Goal: Task Accomplishment & Management: Complete application form

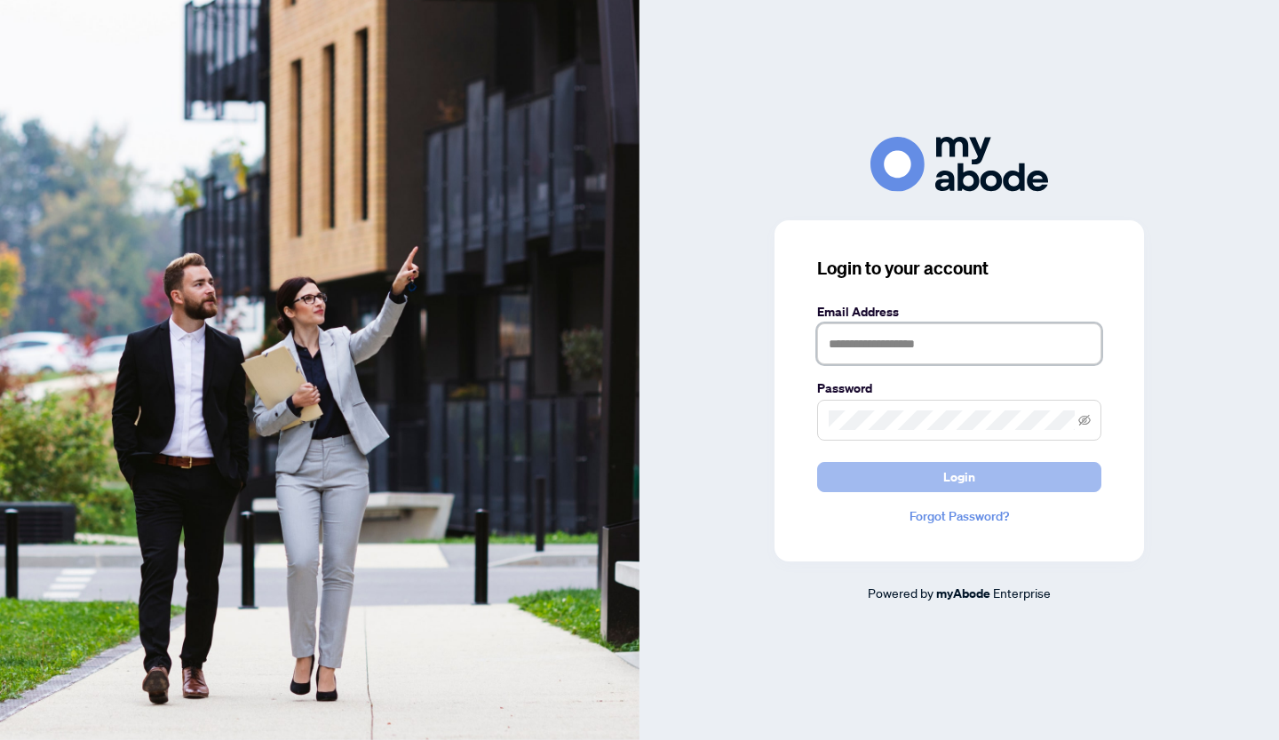
type input "**********"
click at [961, 475] on span "Login" at bounding box center [959, 477] width 32 height 28
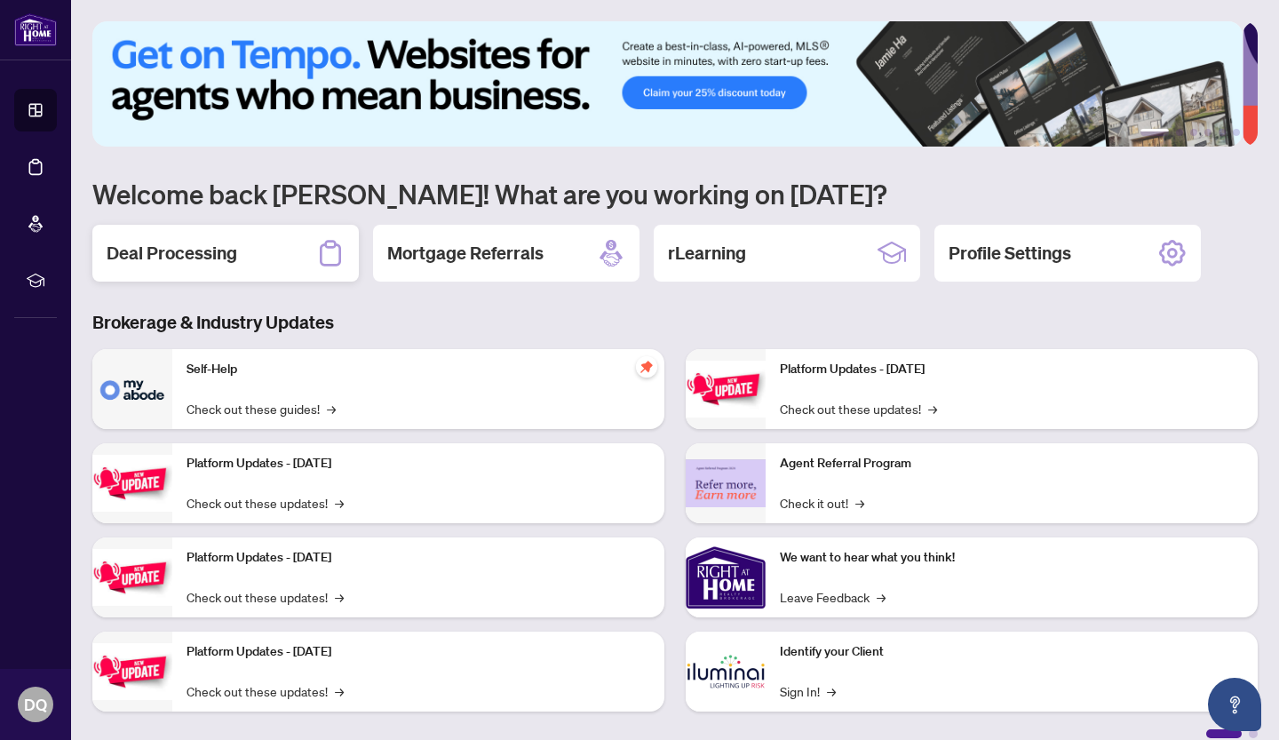
click at [157, 250] on h2 "Deal Processing" at bounding box center [172, 253] width 131 height 25
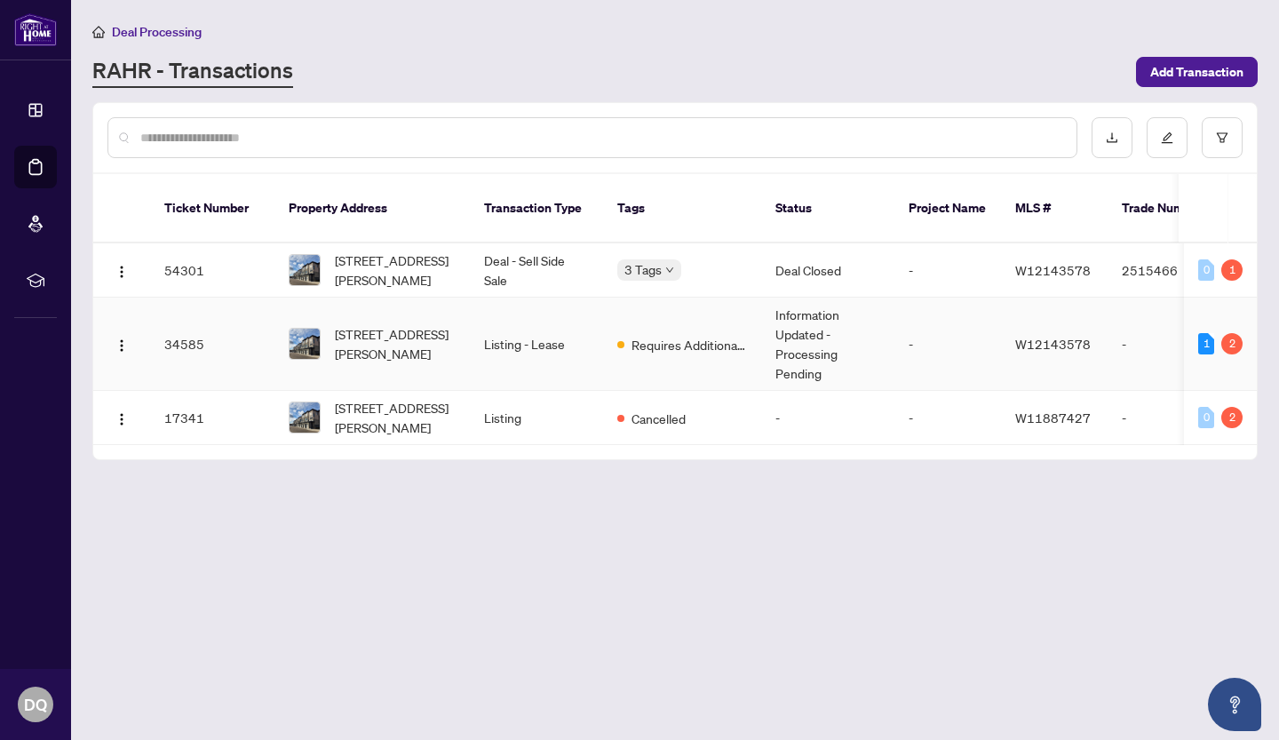
click at [247, 324] on td "34585" at bounding box center [212, 344] width 124 height 93
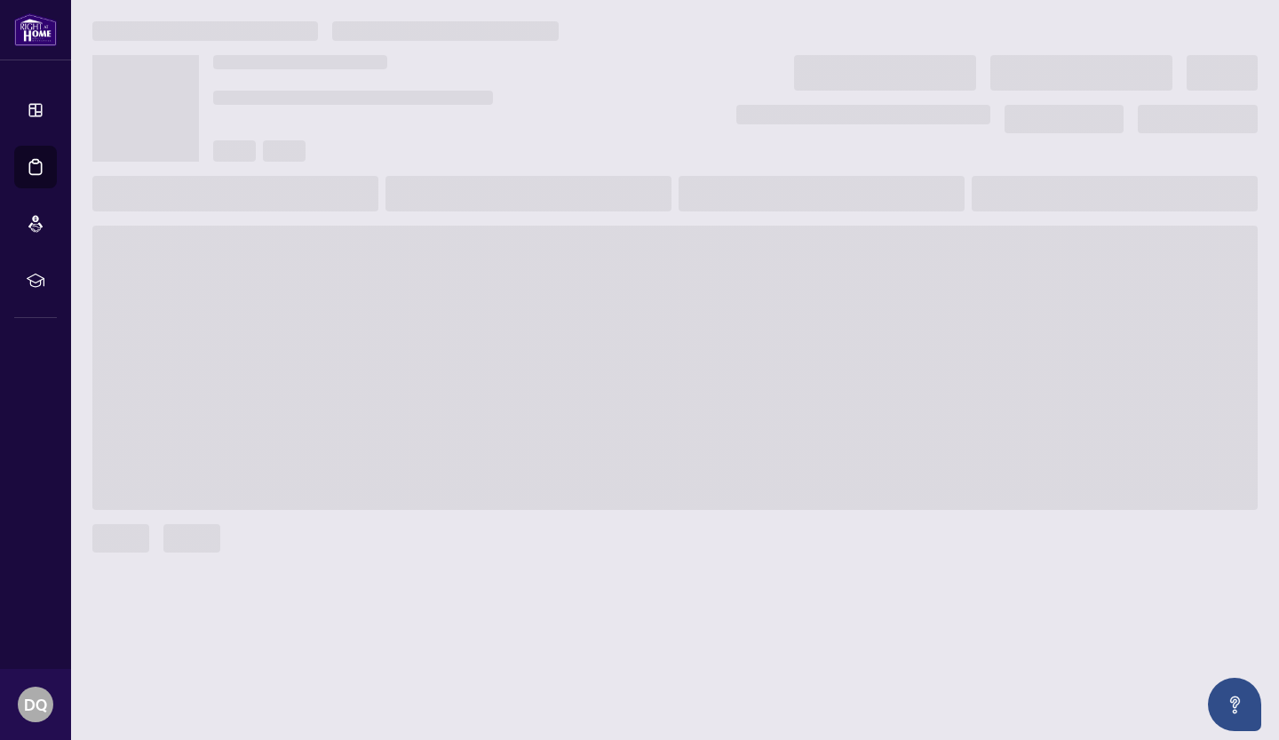
click at [247, 324] on main at bounding box center [675, 370] width 1208 height 740
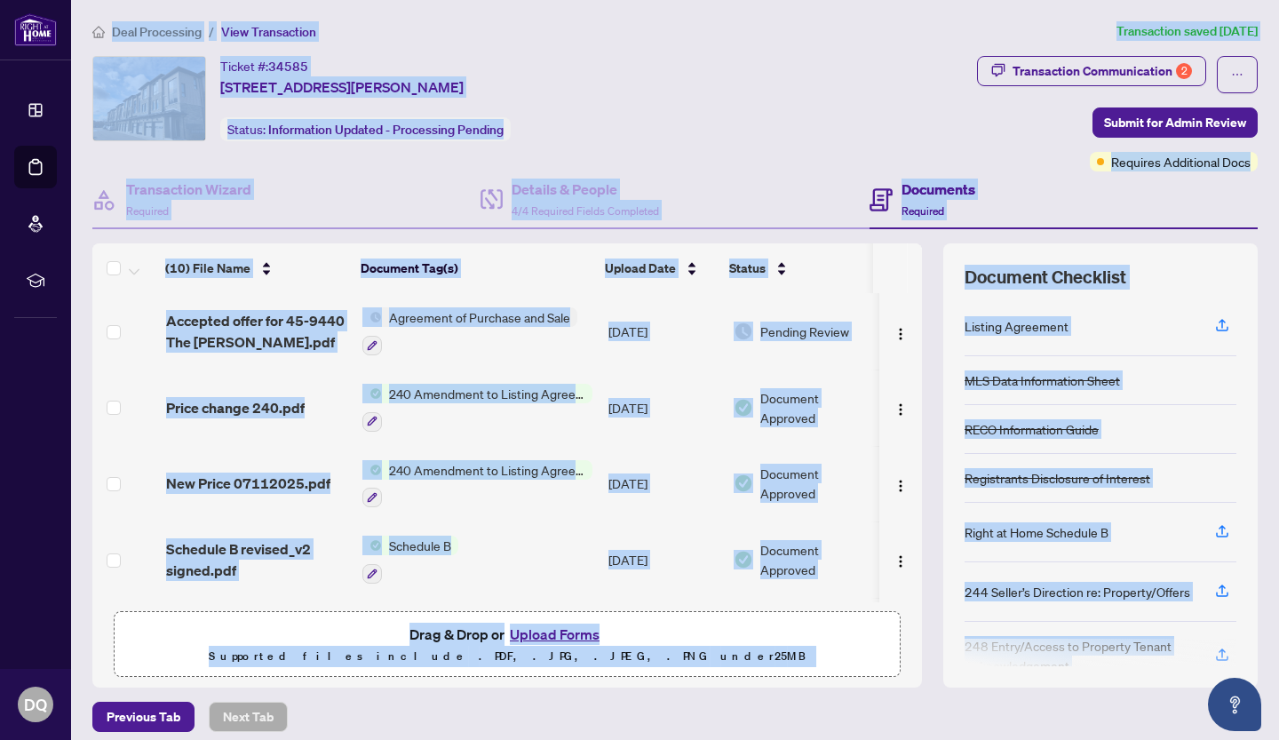
click at [818, 57] on div "Ticket #: 34585 [STREET_ADDRESS][PERSON_NAME] Status: Information Updated - Pro…" at bounding box center [530, 98] width 877 height 85
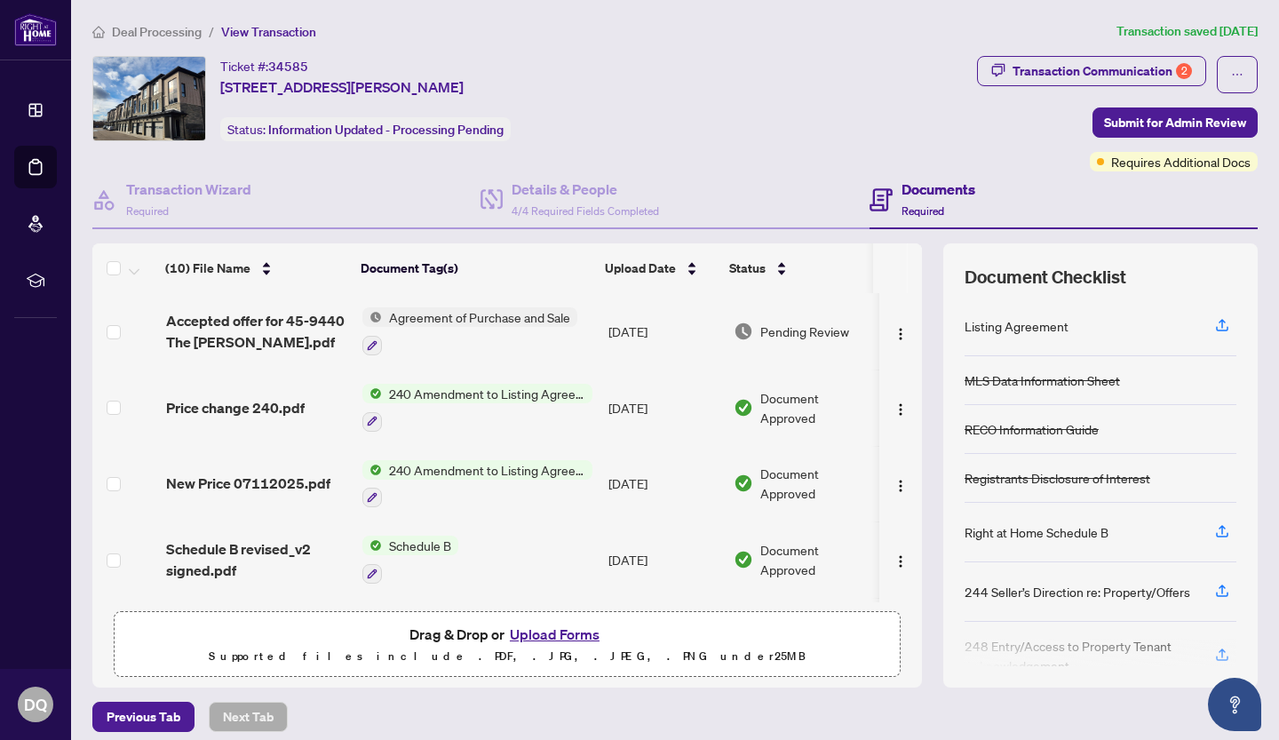
click at [538, 630] on button "Upload Forms" at bounding box center [554, 634] width 100 height 23
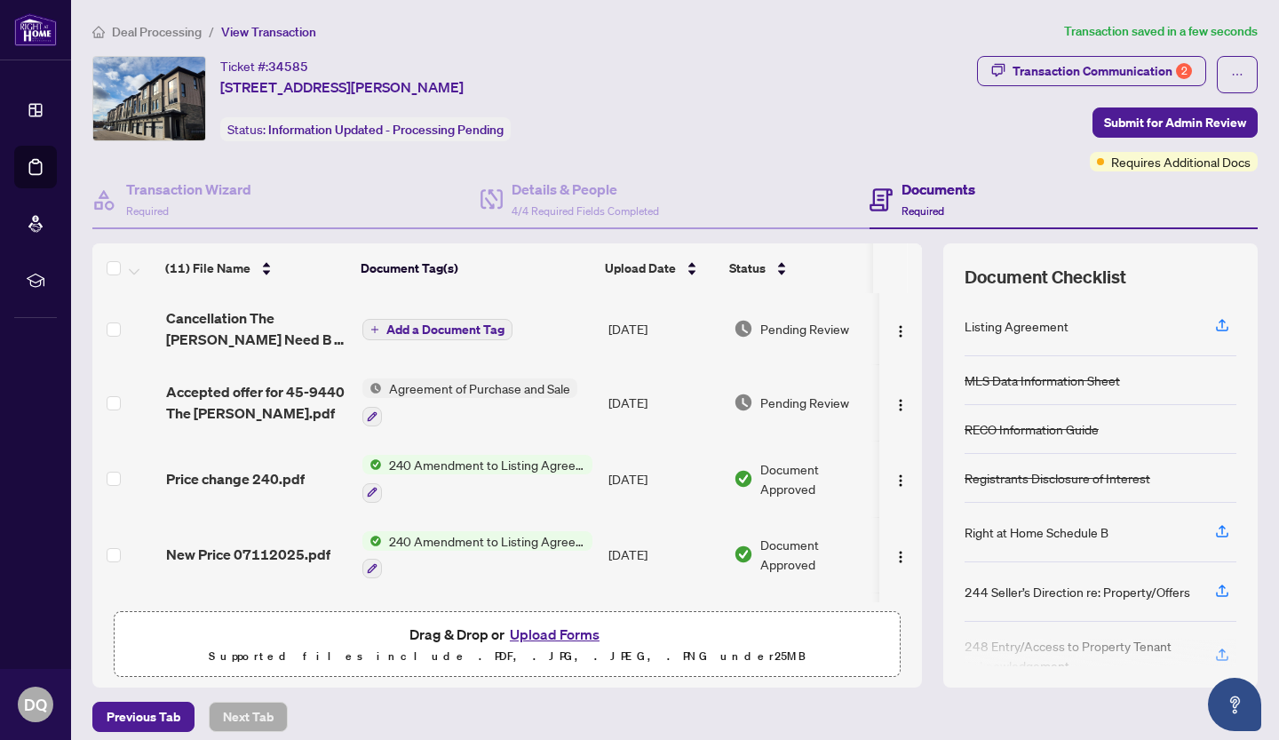
click at [417, 324] on span "Add a Document Tag" at bounding box center [445, 329] width 118 height 12
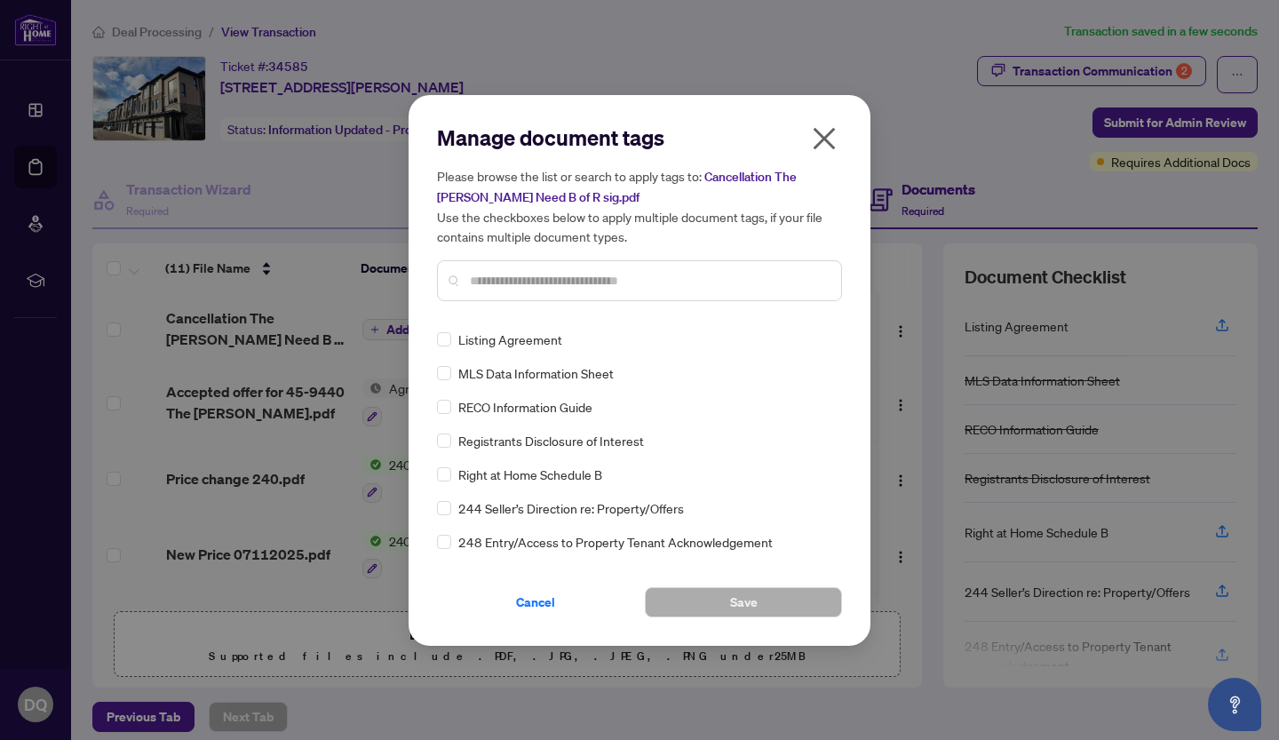
click at [502, 283] on input "text" at bounding box center [648, 281] width 357 height 20
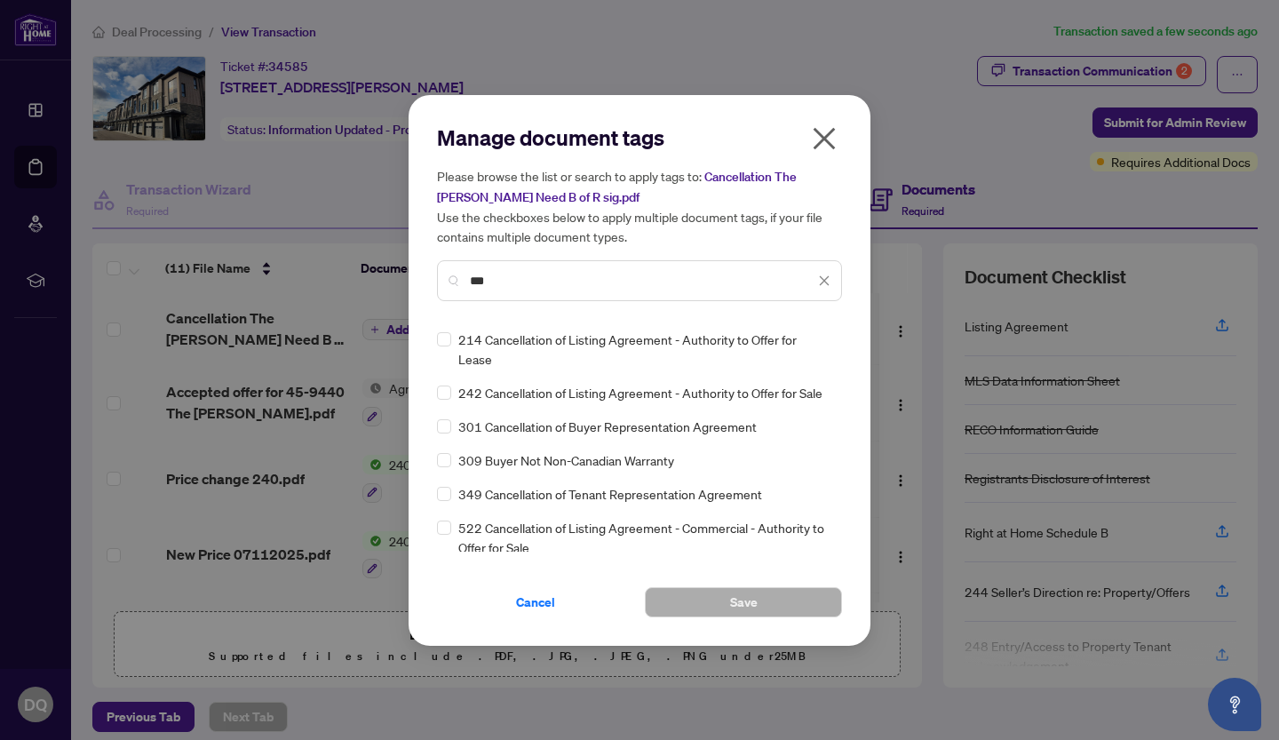
type input "***"
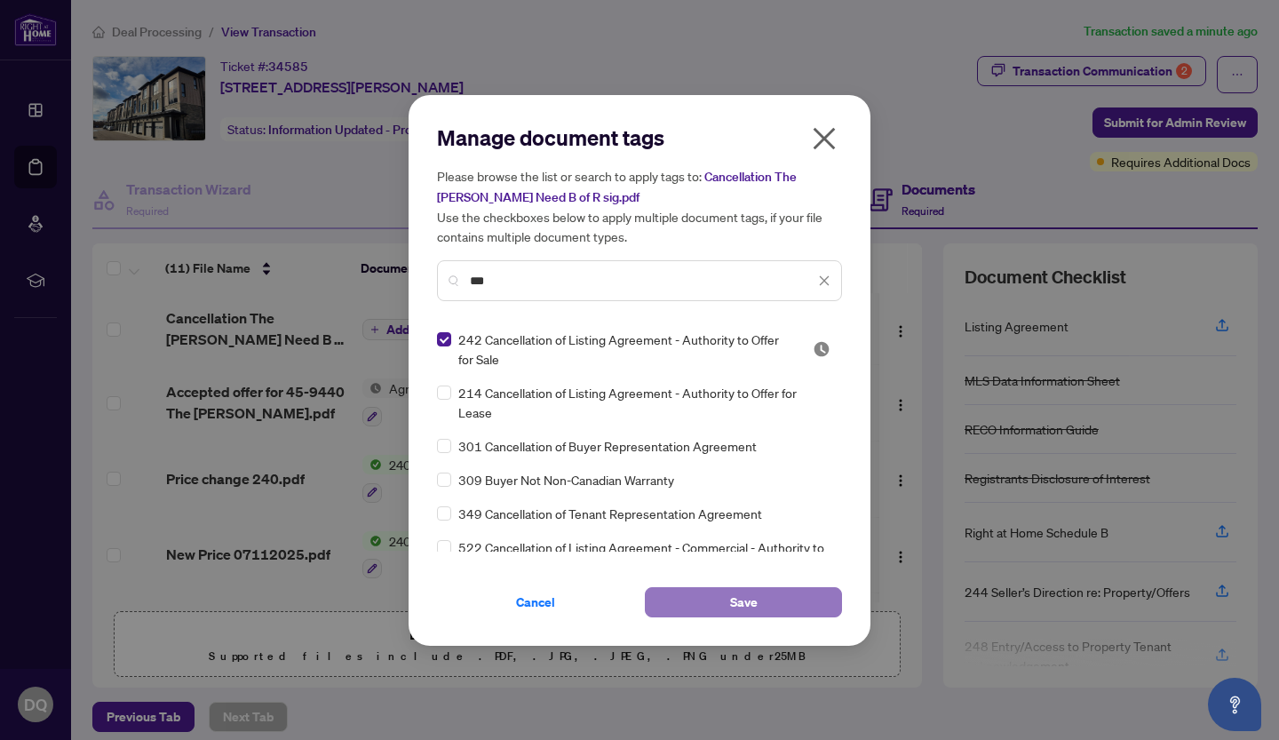
click at [743, 599] on span "Save" at bounding box center [744, 602] width 28 height 28
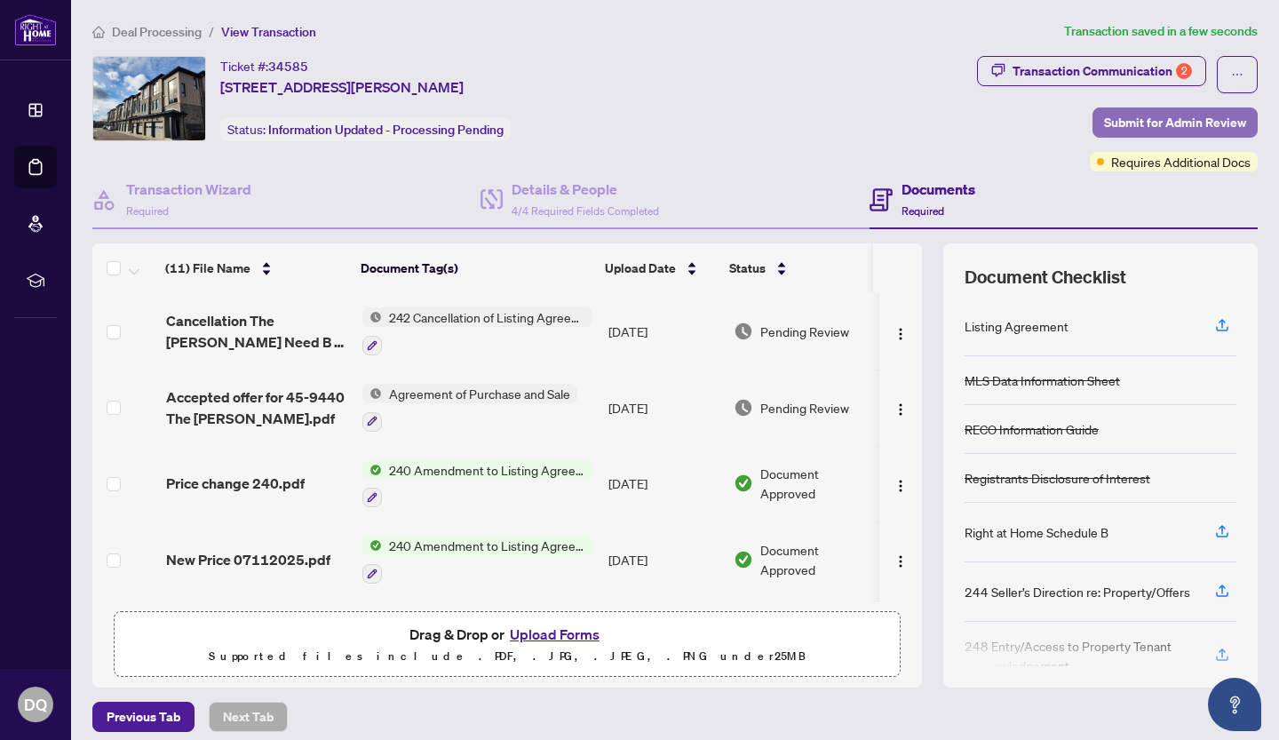
click at [1162, 117] on span "Submit for Admin Review" at bounding box center [1175, 122] width 142 height 28
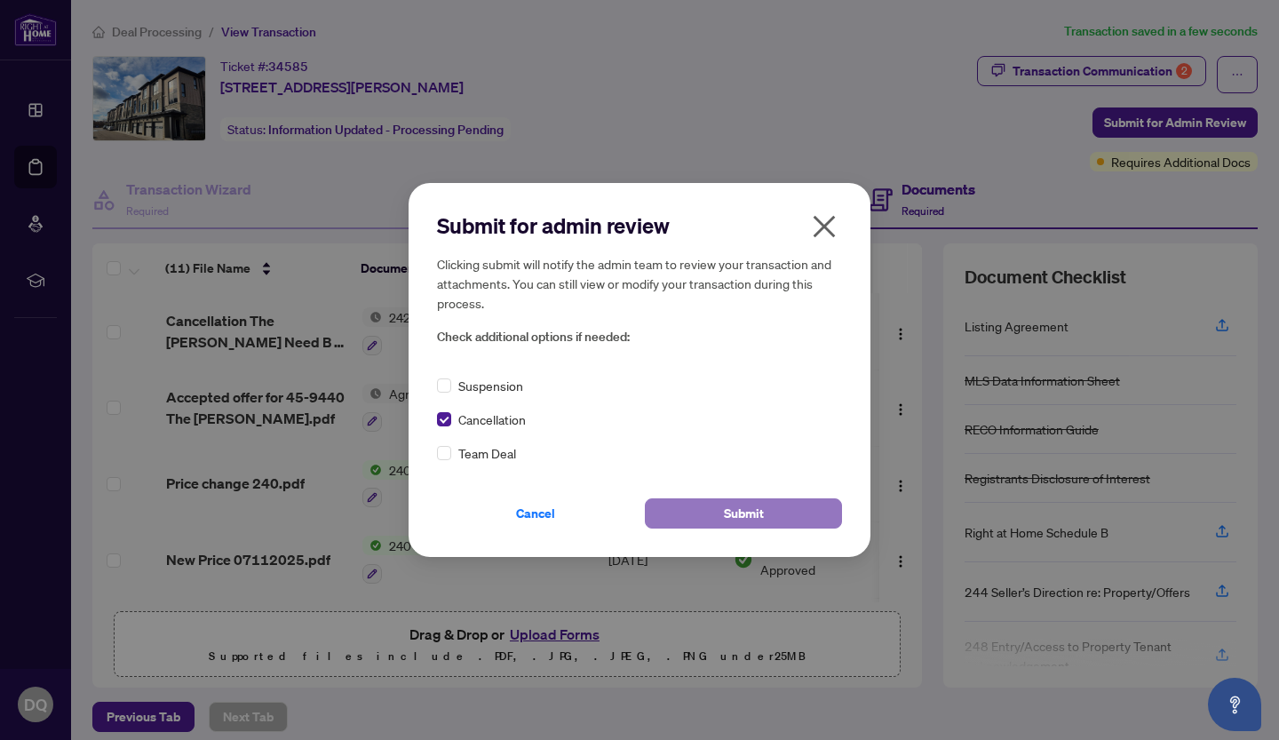
click at [742, 512] on span "Submit" at bounding box center [744, 513] width 40 height 28
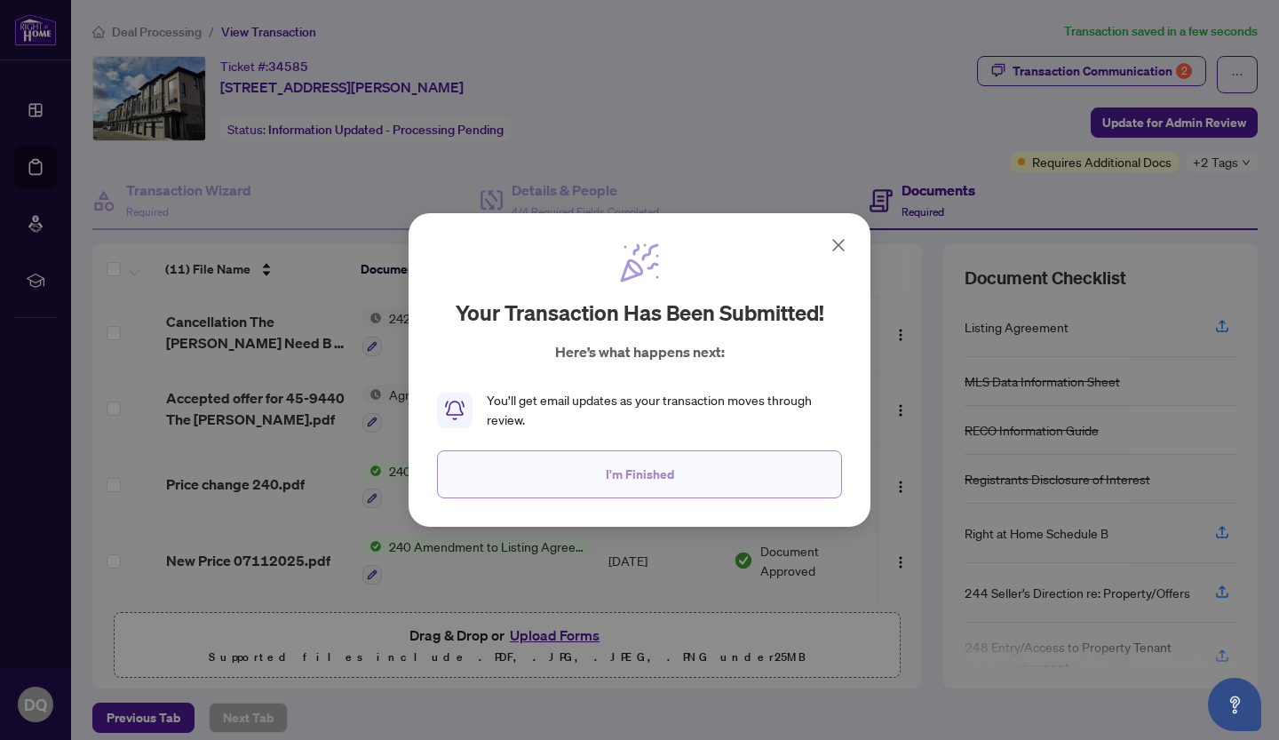
click at [641, 474] on span "I'm Finished" at bounding box center [640, 474] width 68 height 28
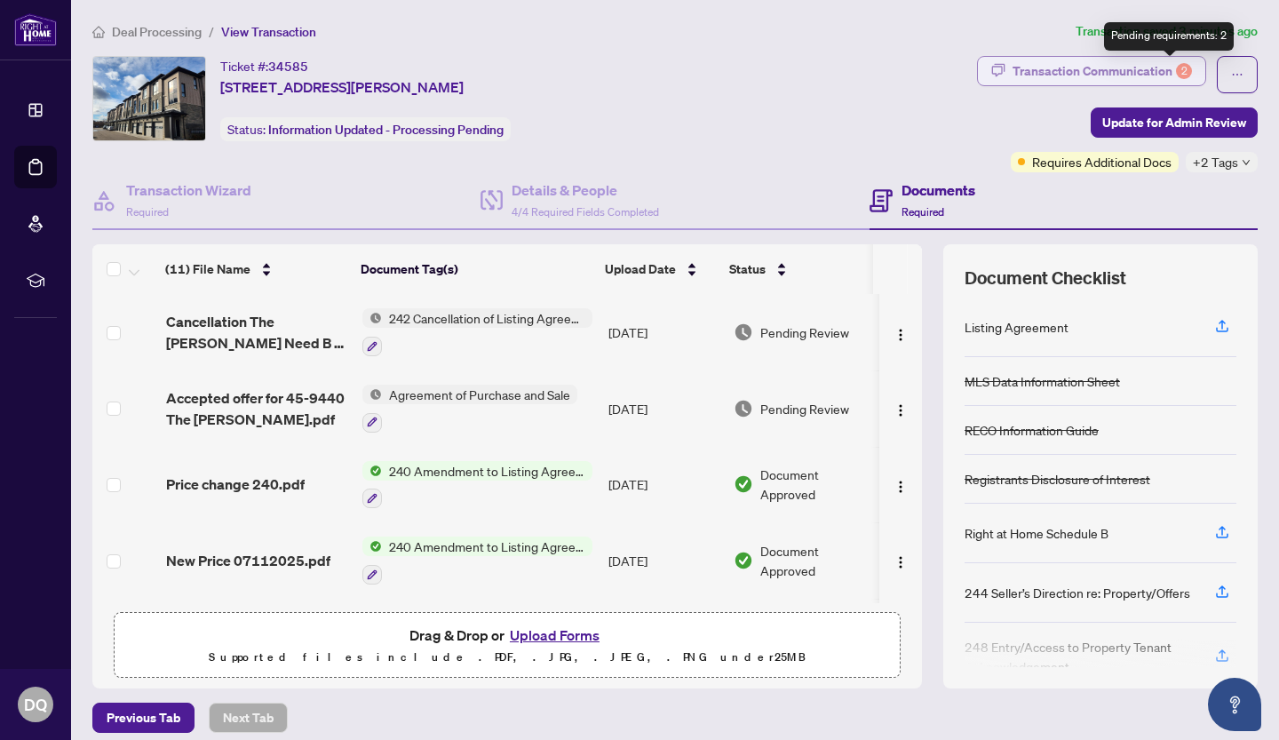
click at [1176, 67] on div "2" at bounding box center [1184, 71] width 16 height 16
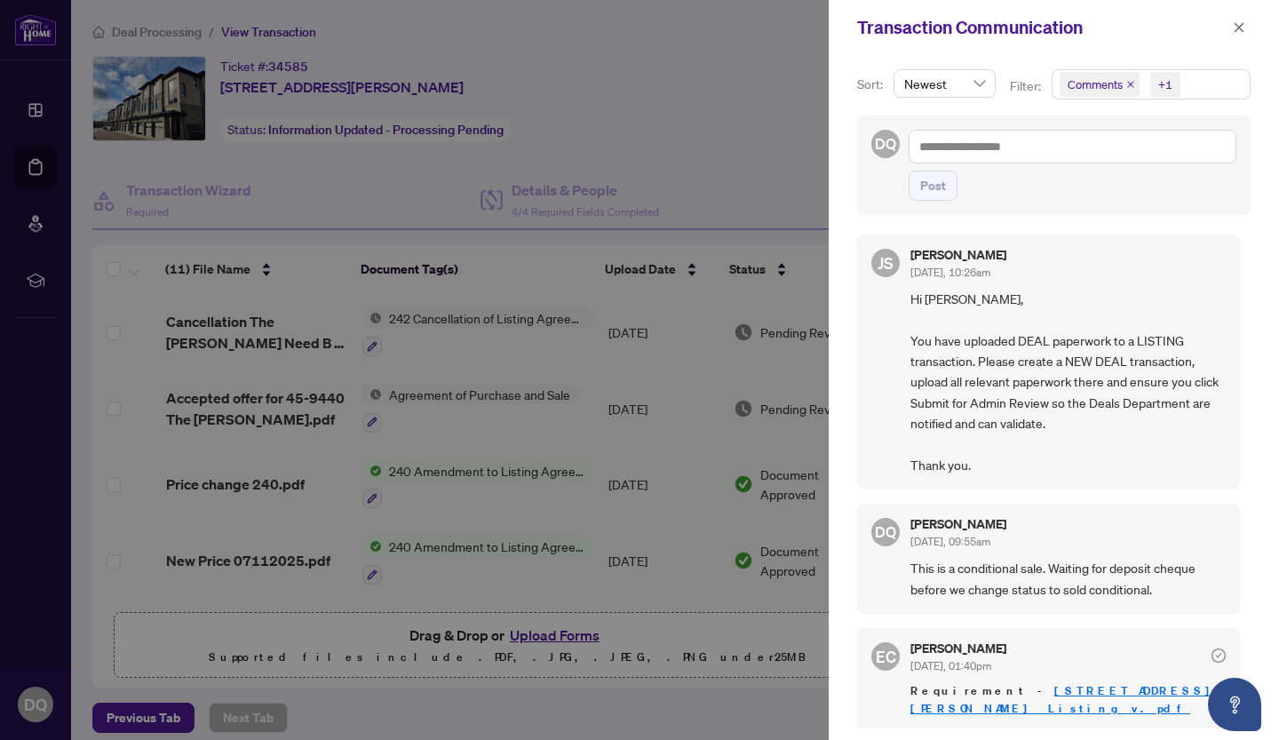
click at [671, 111] on div at bounding box center [639, 370] width 1279 height 740
click at [1236, 26] on icon "close" at bounding box center [1239, 27] width 12 height 12
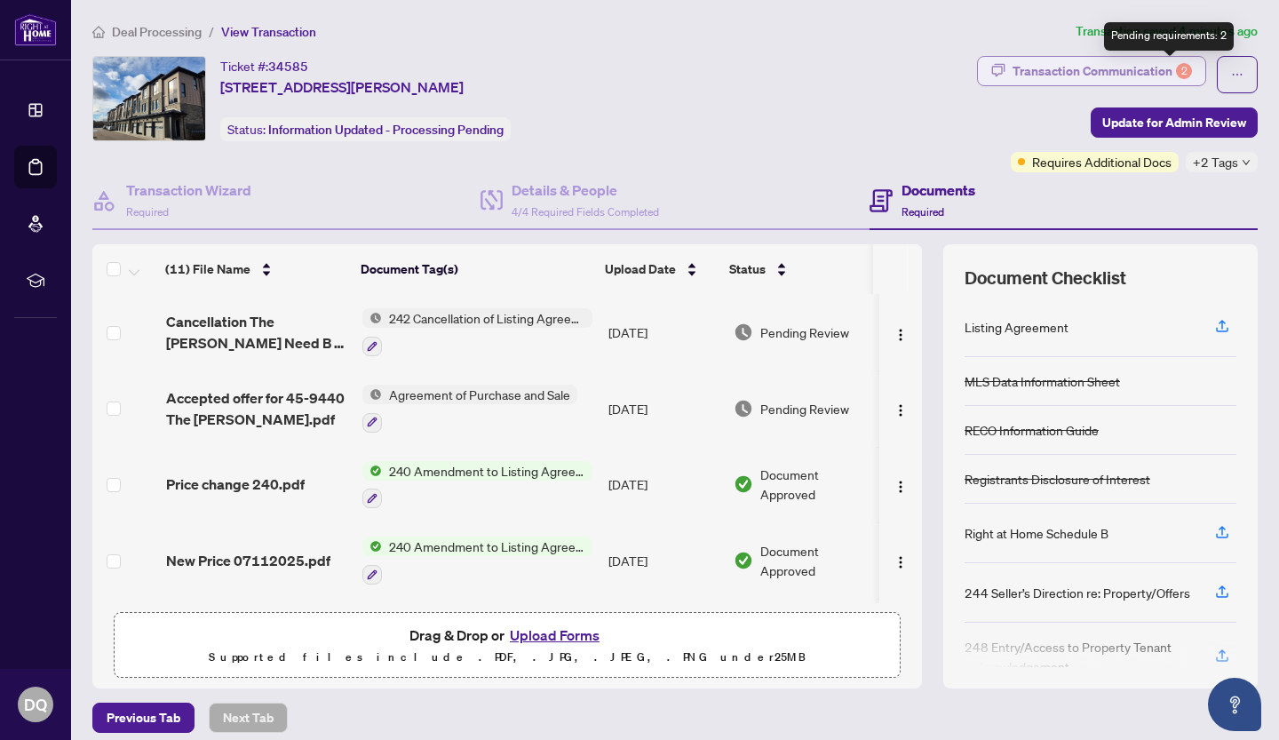
click at [1176, 72] on div "2" at bounding box center [1184, 71] width 16 height 16
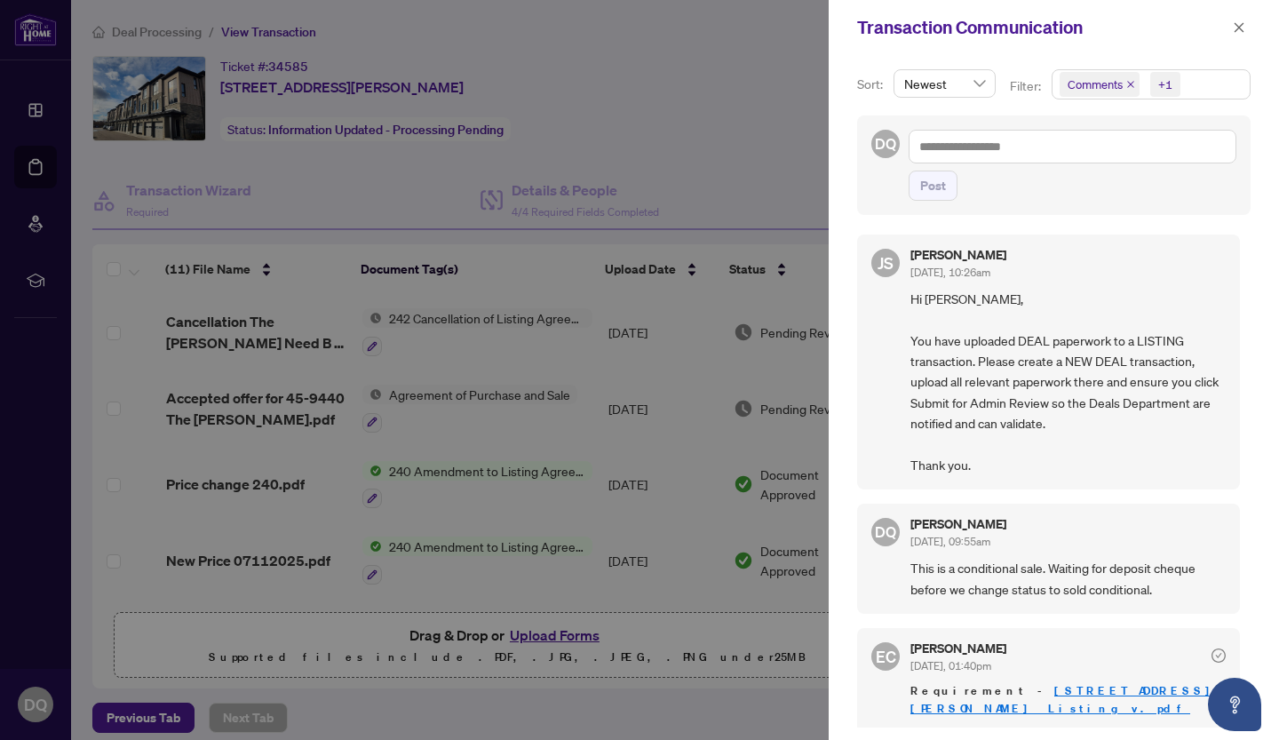
scroll to position [131, 0]
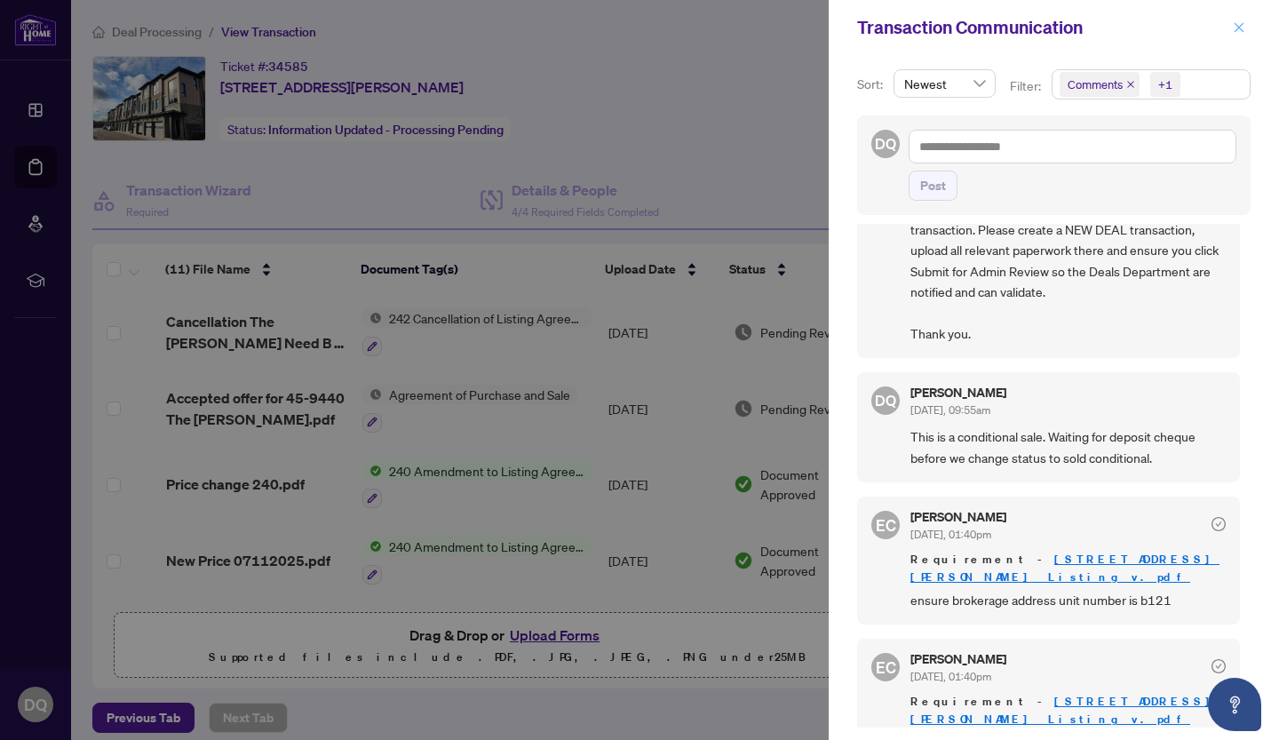
click at [1242, 20] on span "button" at bounding box center [1239, 27] width 12 height 28
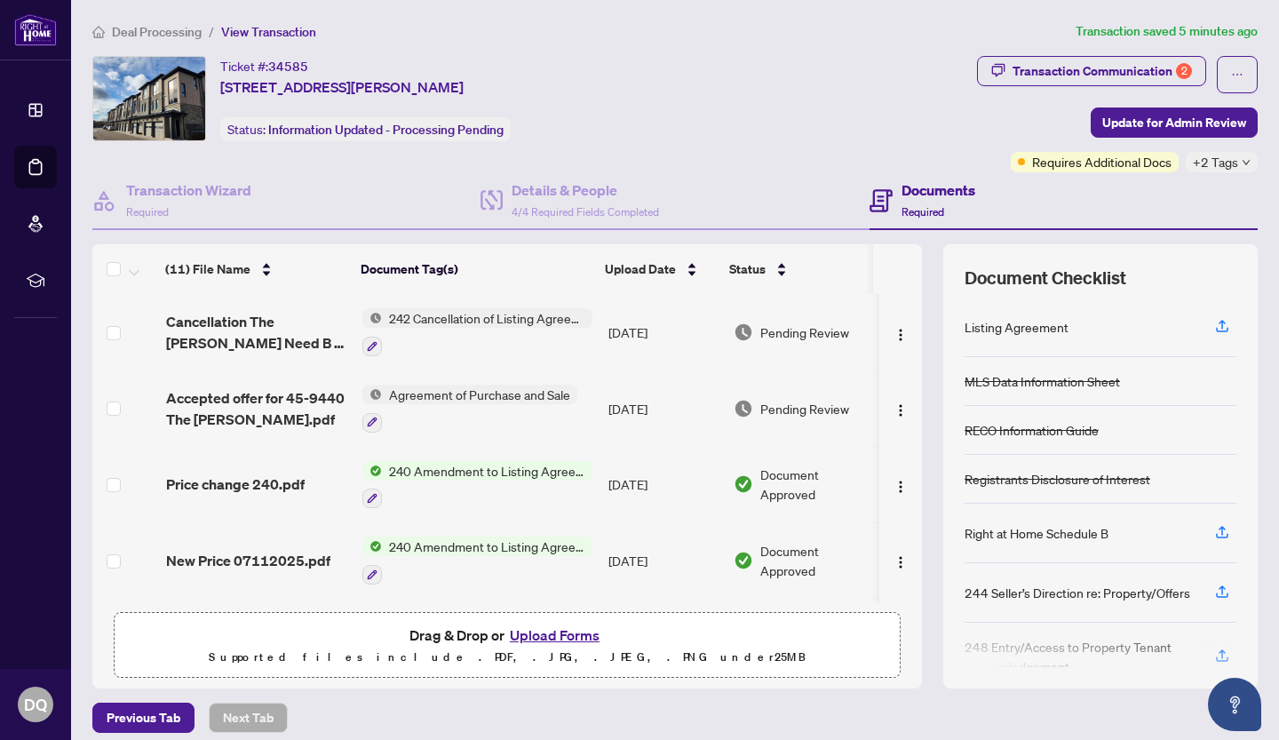
scroll to position [27, 0]
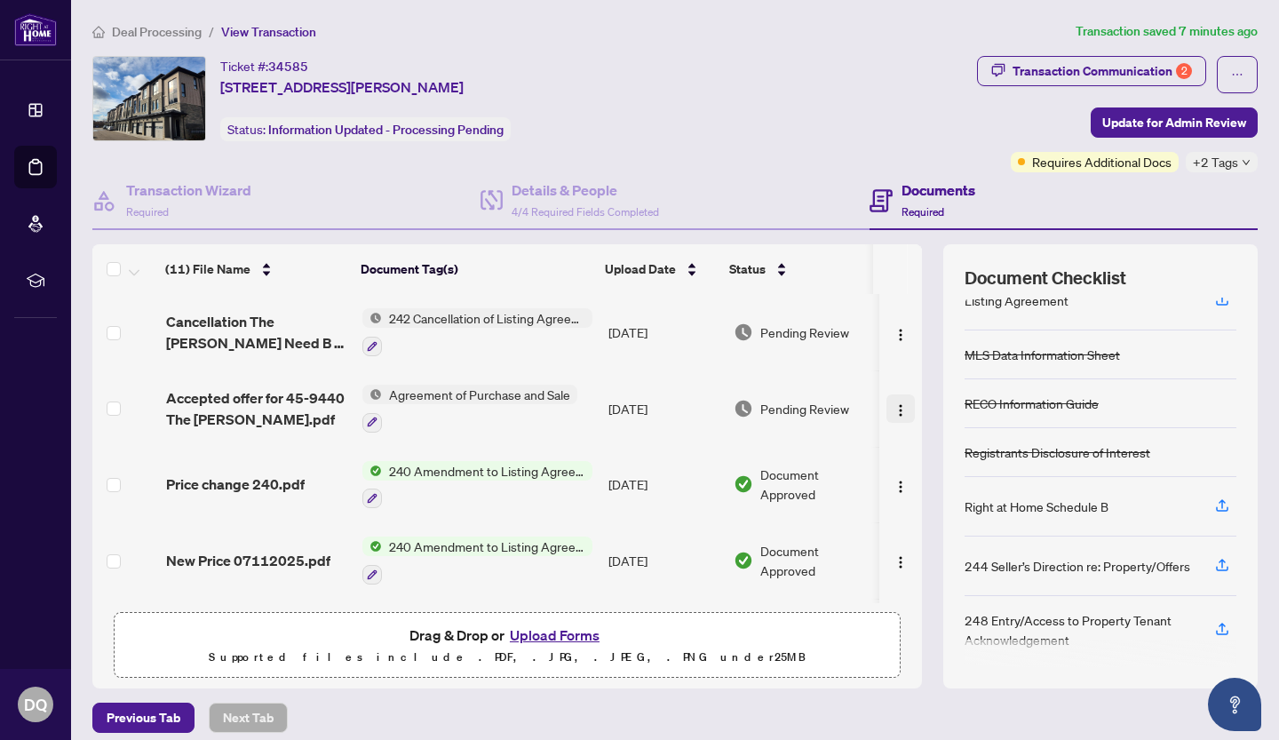
click at [893, 403] on img "button" at bounding box center [900, 410] width 14 height 14
click at [726, 101] on div "Ticket #: 34585 [STREET_ADDRESS][PERSON_NAME] Status: Information Updated - Pro…" at bounding box center [530, 98] width 877 height 85
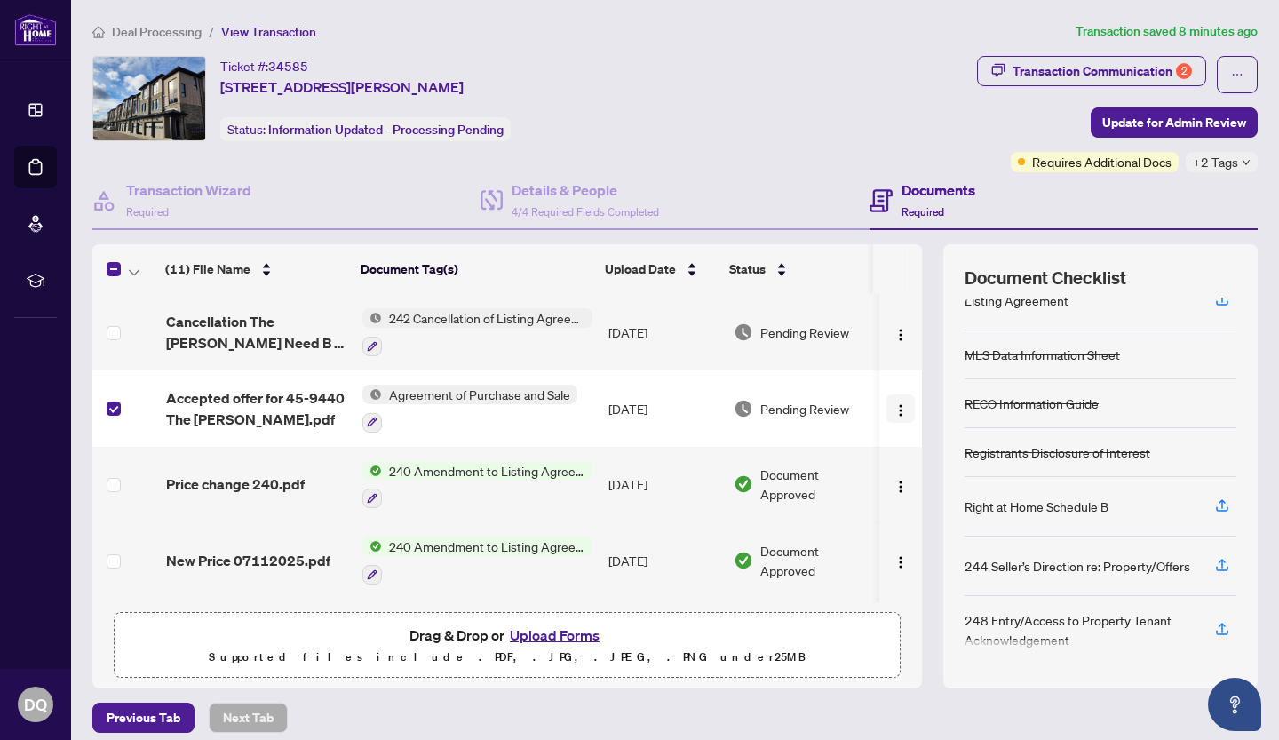
click at [893, 405] on img "button" at bounding box center [900, 410] width 14 height 14
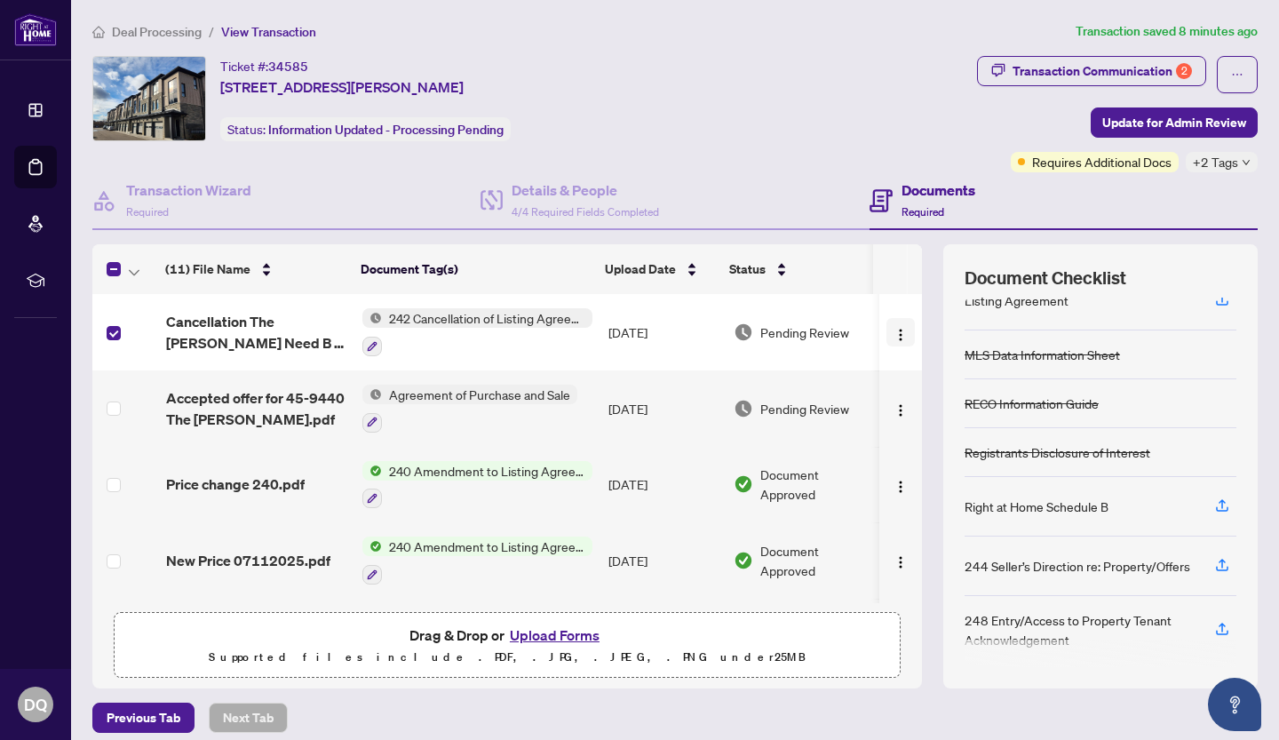
click at [893, 330] on img "button" at bounding box center [900, 335] width 14 height 14
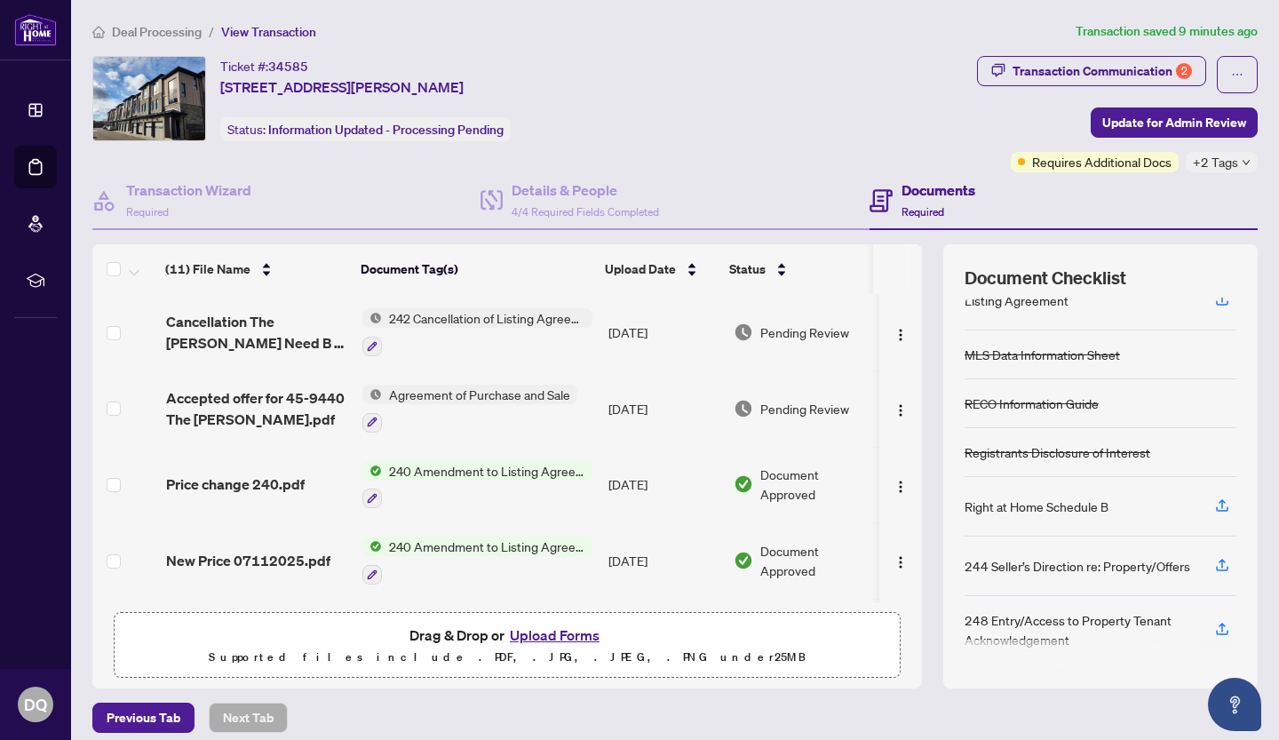
click at [741, 79] on div "Ticket #: 34585 [STREET_ADDRESS][PERSON_NAME] Status: Information Updated - Pro…" at bounding box center [530, 98] width 877 height 85
click at [721, 35] on ol "Deal Processing / View Transaction" at bounding box center [576, 31] width 968 height 20
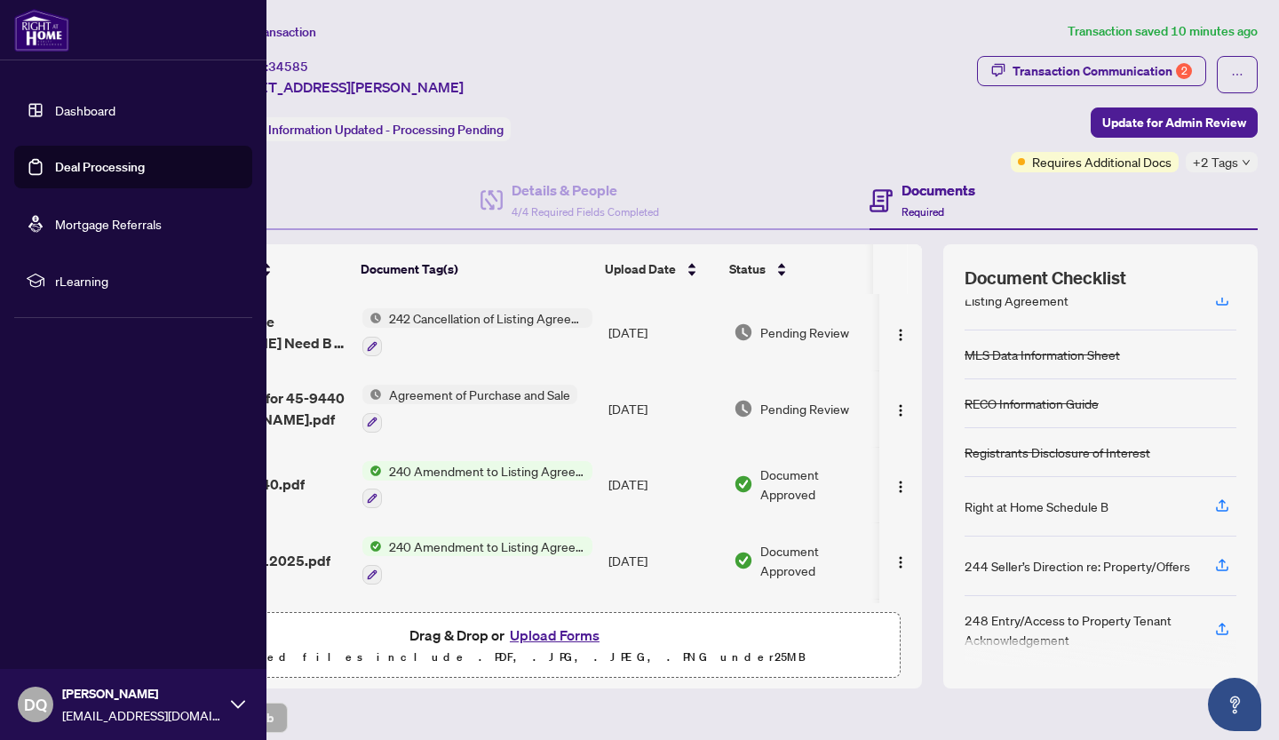
click at [37, 698] on span "DQ" at bounding box center [35, 704] width 23 height 25
click at [76, 596] on span "Logout" at bounding box center [72, 598] width 40 height 28
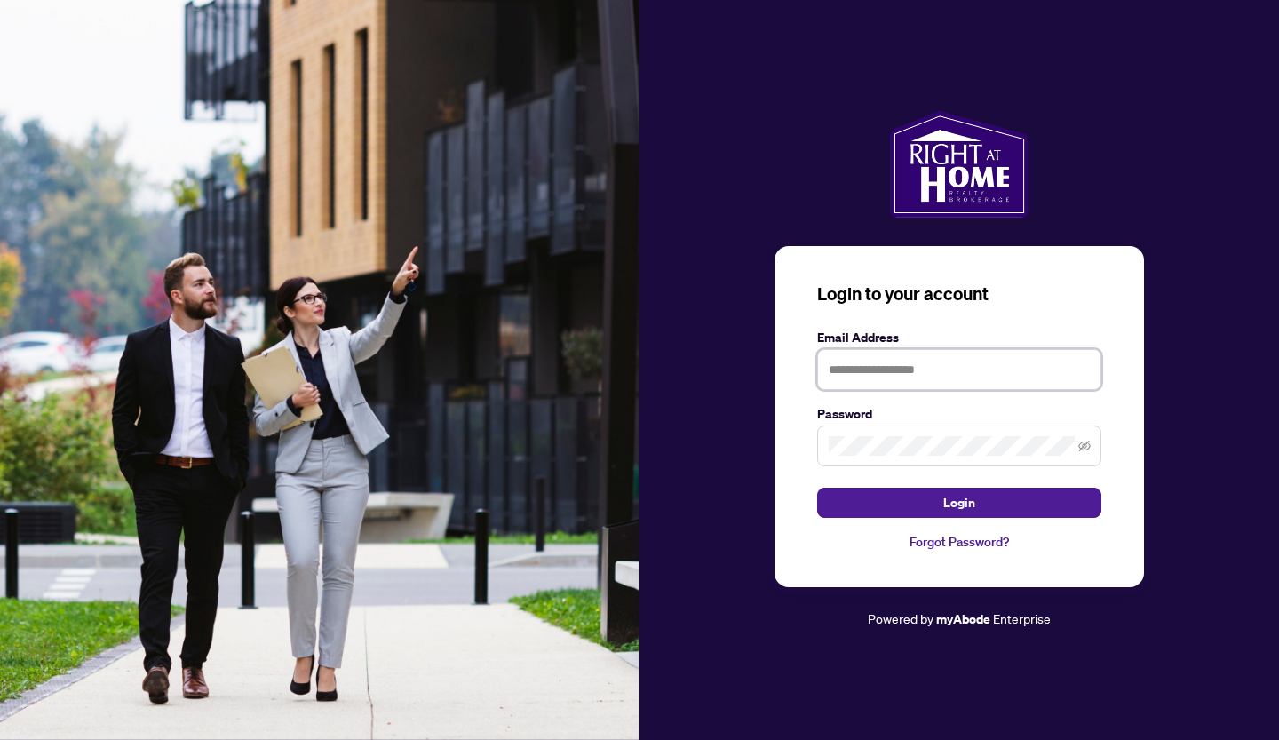
type input "**********"
